Goal: Navigation & Orientation: Find specific page/section

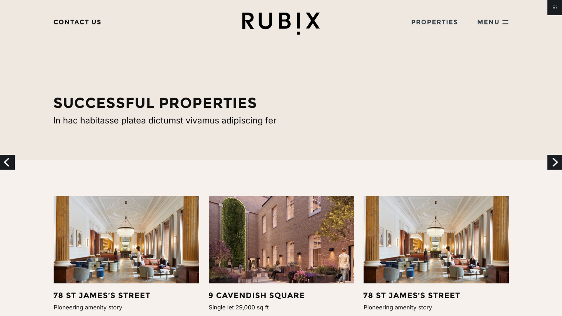
scroll to position [59, 0]
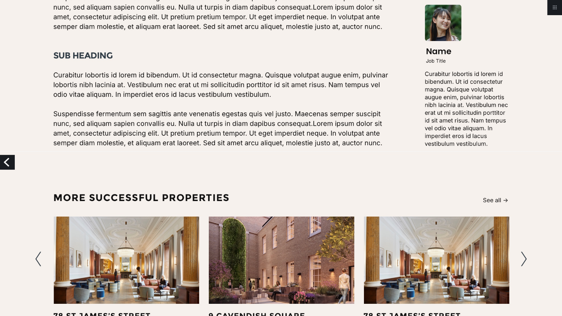
scroll to position [1014, 0]
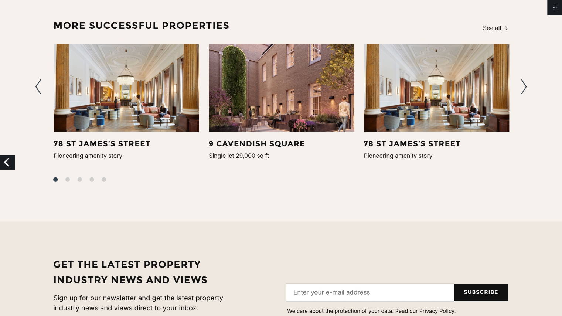
scroll to position [1182, 0]
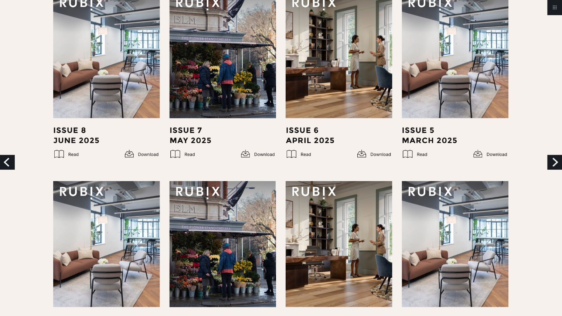
scroll to position [367, 0]
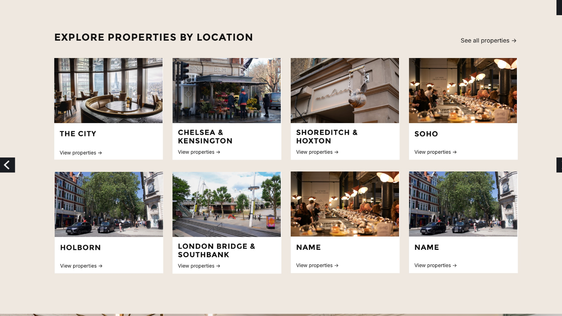
scroll to position [272, 0]
